Goal: Task Accomplishment & Management: Complete application form

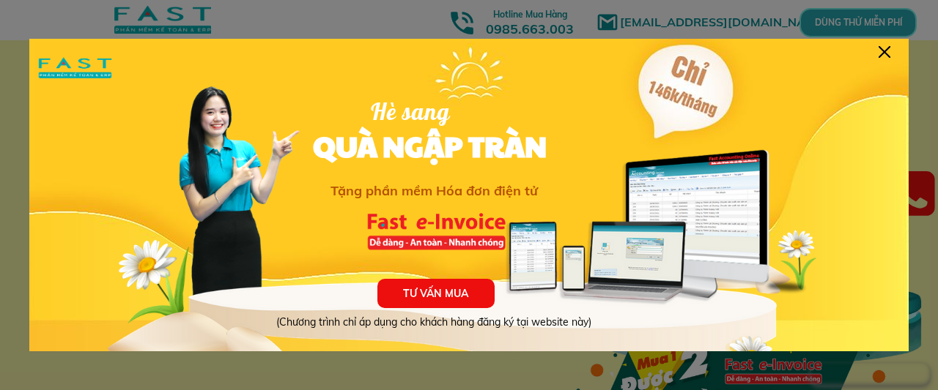
click at [877, 49] on div "TƯ VẤN MUA (Chương trình chỉ áp dụng cho khách hàng đăng ký tại website này) Hè…" at bounding box center [468, 222] width 879 height 366
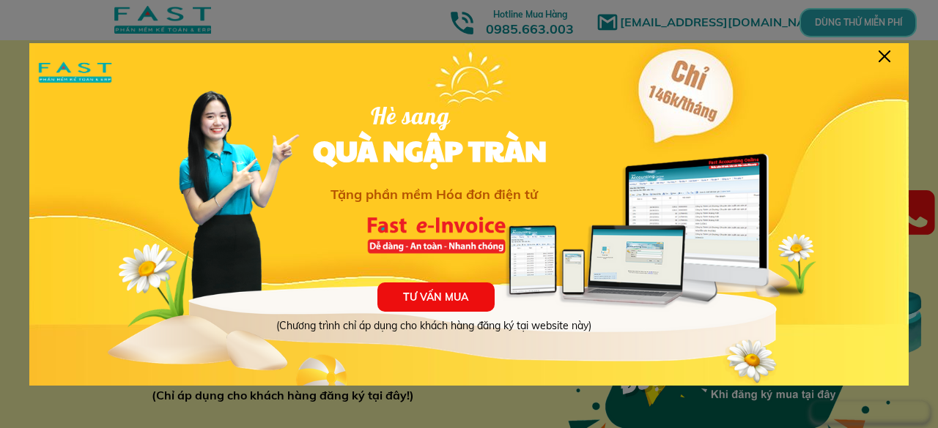
click at [888, 58] on div at bounding box center [884, 57] width 12 height 12
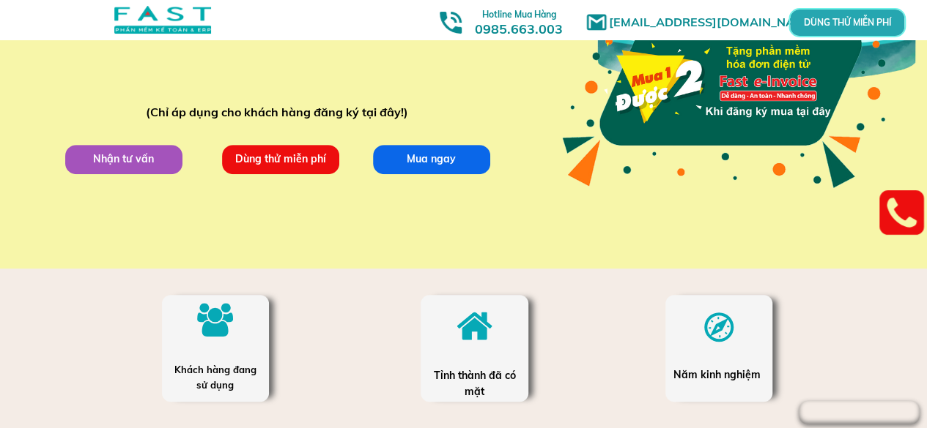
scroll to position [293, 0]
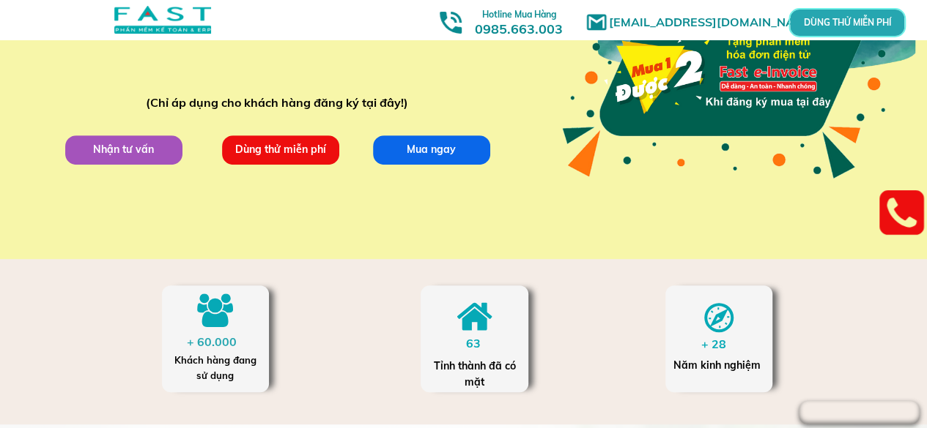
click at [289, 153] on p "Dùng thử miễn phí" at bounding box center [280, 150] width 117 height 29
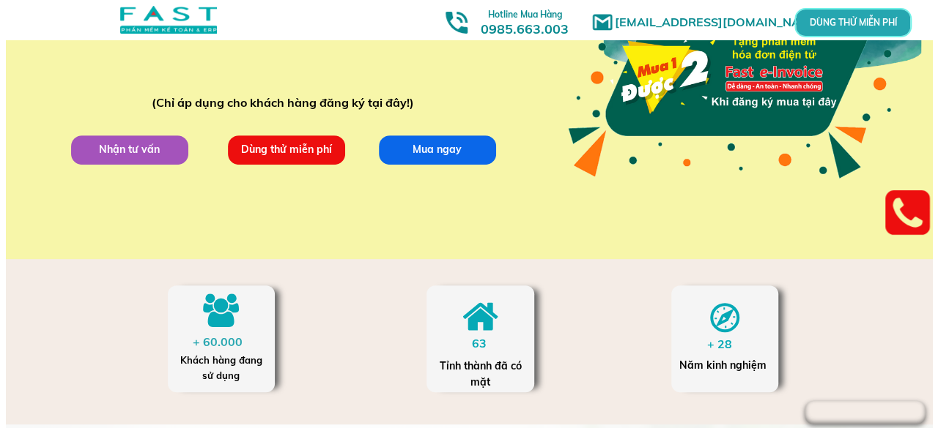
scroll to position [0, 0]
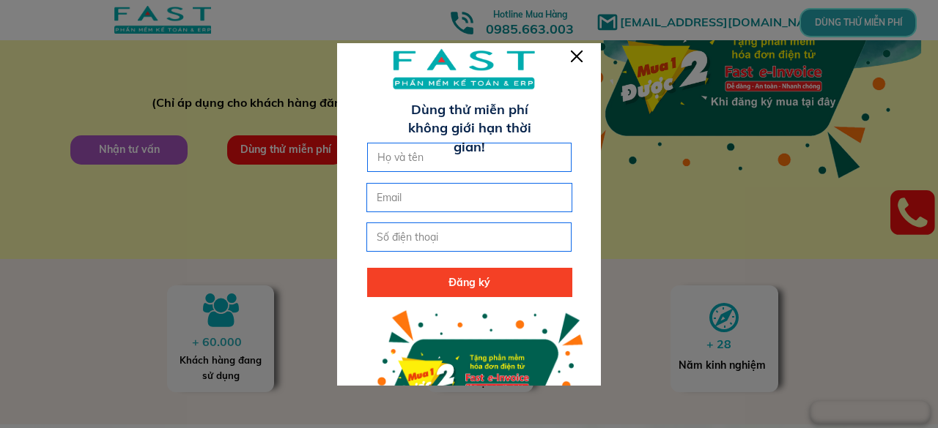
click at [404, 161] on input "text" at bounding box center [470, 158] width 192 height 28
click at [418, 191] on input "email" at bounding box center [469, 198] width 192 height 28
click at [378, 157] on input "[PERSON_NAME]" at bounding box center [470, 158] width 192 height 28
type input "[PERSON_NAME]"
click at [390, 201] on input "email" at bounding box center [469, 198] width 192 height 28
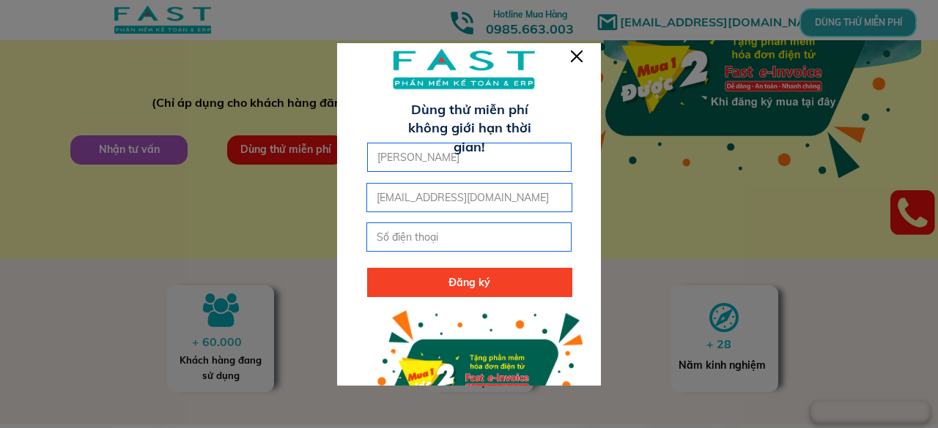
type input "[EMAIL_ADDRESS][DOMAIN_NAME]"
click at [445, 237] on input "tel" at bounding box center [469, 237] width 192 height 28
type input "0962607148"
click at [470, 273] on p "Đăng ký" at bounding box center [469, 282] width 205 height 29
